Goal: Task Accomplishment & Management: Manage account settings

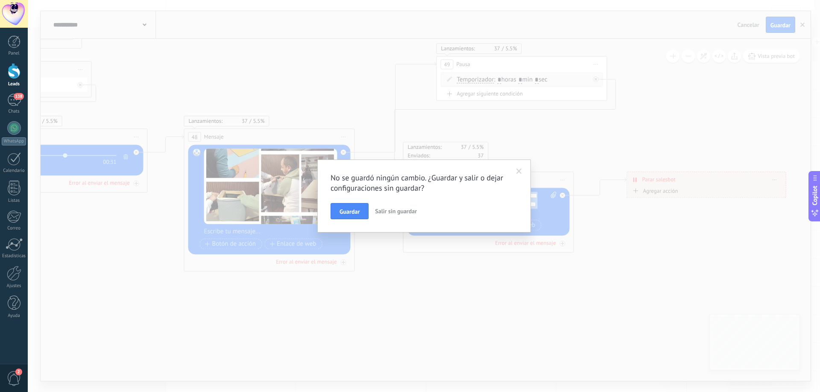
drag, startPoint x: 356, startPoint y: 214, endPoint x: 369, endPoint y: 214, distance: 12.8
click at [357, 214] on span "Guardar" at bounding box center [349, 212] width 20 height 6
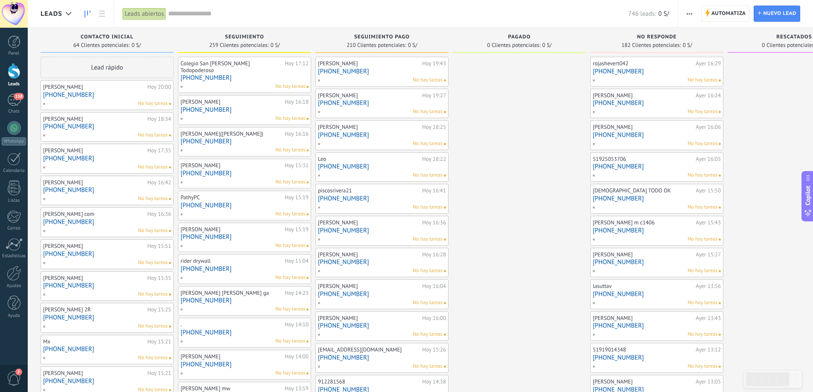
click at [18, 77] on div at bounding box center [14, 71] width 13 height 16
click at [345, 15] on input "text" at bounding box center [398, 13] width 460 height 9
